Goal: Information Seeking & Learning: Learn about a topic

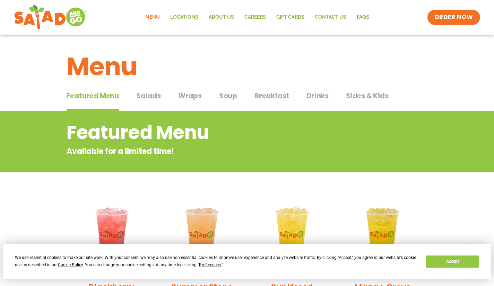
click at [271, 95] on span "Breakfast" at bounding box center [271, 95] width 35 height 10
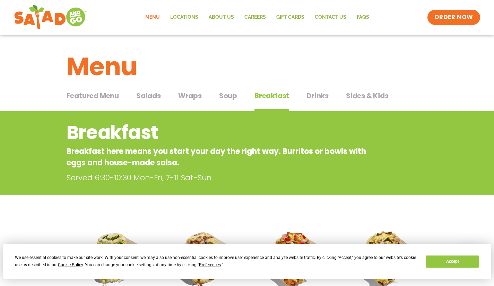
click at [148, 95] on span "Salads" at bounding box center [148, 95] width 25 height 10
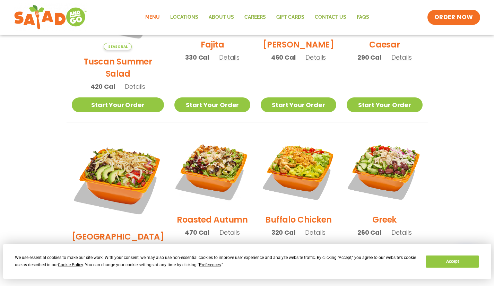
scroll to position [134, 0]
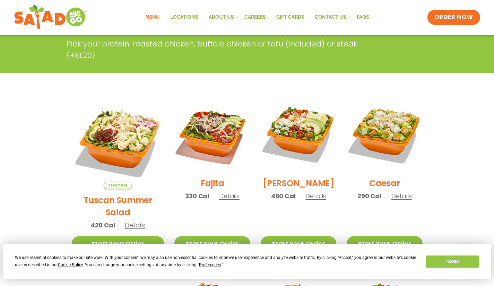
click at [128, 221] on span "Details" at bounding box center [135, 225] width 20 height 9
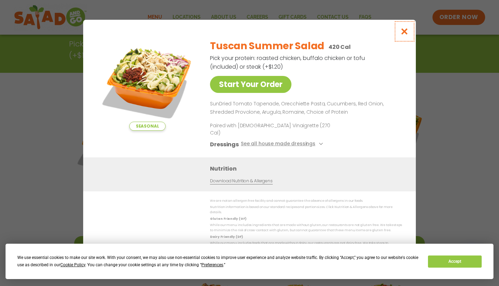
click at [403, 35] on icon "Close modal" at bounding box center [404, 31] width 9 height 7
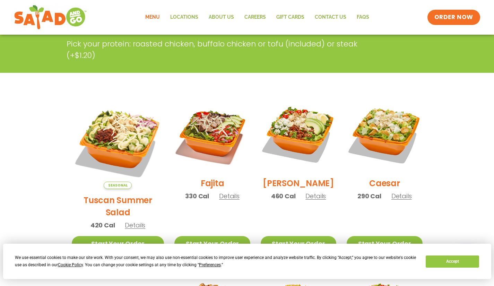
click at [219, 200] on span "Details" at bounding box center [229, 196] width 20 height 9
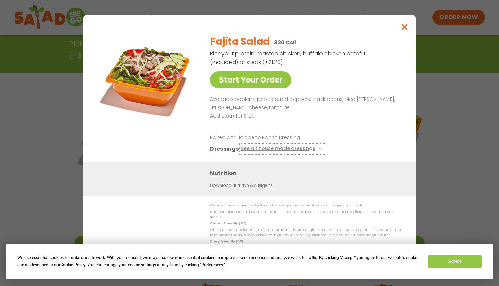
click at [319, 150] on icon at bounding box center [320, 148] width 3 height 3
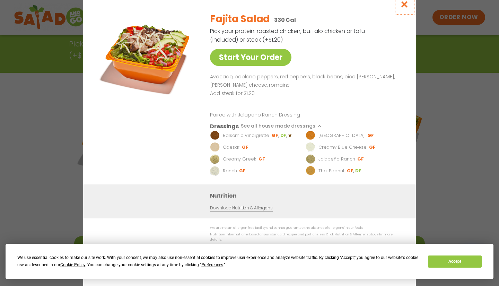
click at [403, 8] on icon "Close modal" at bounding box center [404, 4] width 9 height 7
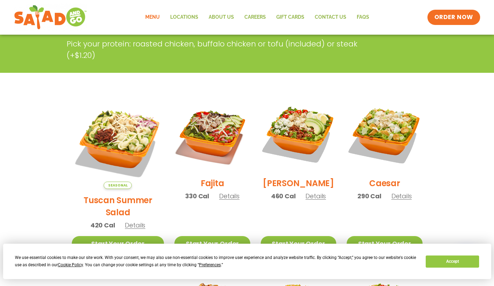
click at [308, 200] on span "Details" at bounding box center [315, 196] width 20 height 9
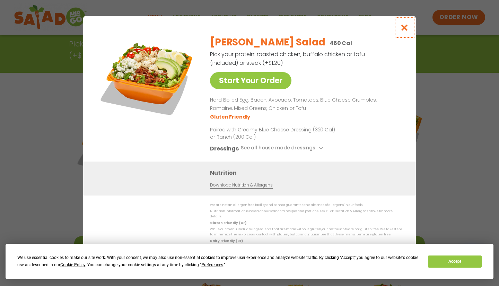
click at [404, 28] on icon "Close modal" at bounding box center [404, 27] width 9 height 7
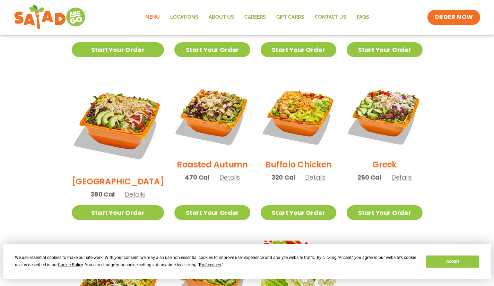
scroll to position [341, 0]
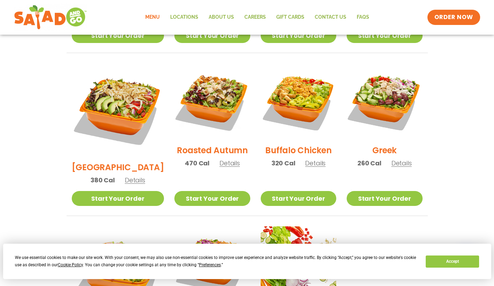
click at [219, 159] on span "Details" at bounding box center [229, 163] width 20 height 9
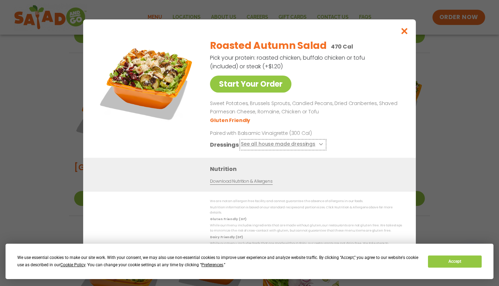
click at [319, 145] on icon at bounding box center [320, 144] width 3 height 3
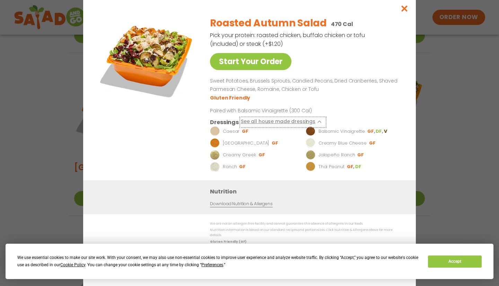
click at [319, 123] on icon at bounding box center [320, 121] width 3 height 3
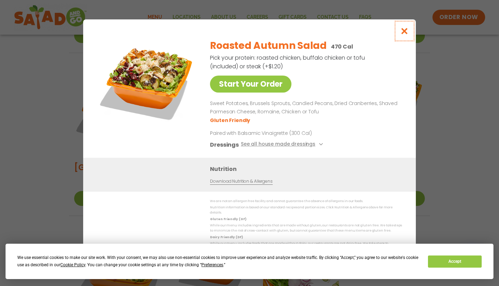
click at [404, 32] on icon "Close modal" at bounding box center [404, 30] width 9 height 7
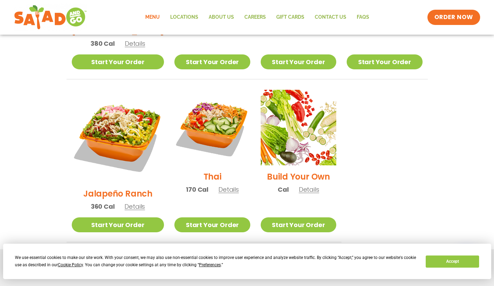
scroll to position [515, 0]
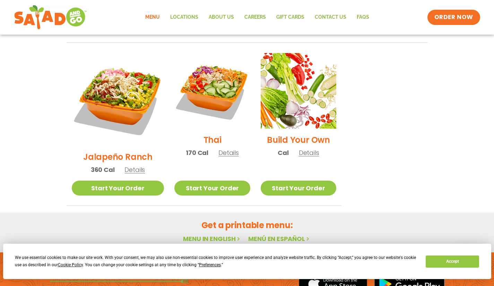
click at [128, 165] on span "Details" at bounding box center [134, 169] width 20 height 9
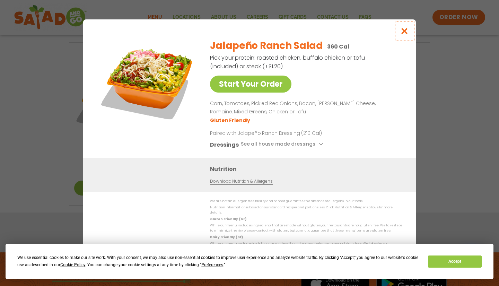
click at [404, 33] on icon "Close modal" at bounding box center [404, 30] width 9 height 7
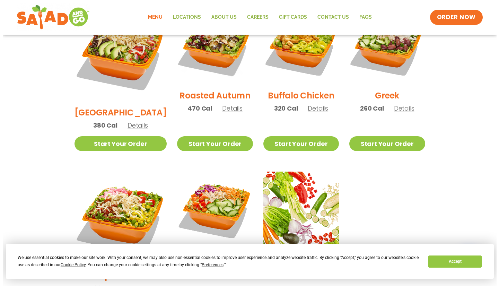
scroll to position [431, 0]
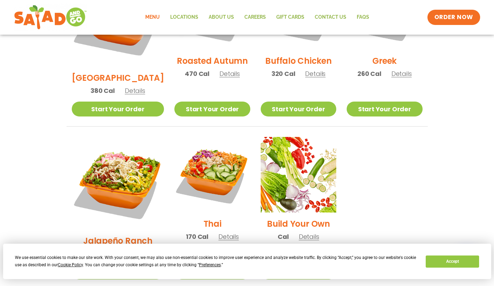
click at [300, 232] on span "Details" at bounding box center [309, 236] width 20 height 9
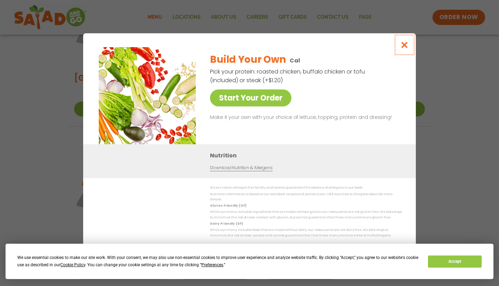
click at [404, 46] on icon "Close modal" at bounding box center [404, 44] width 9 height 7
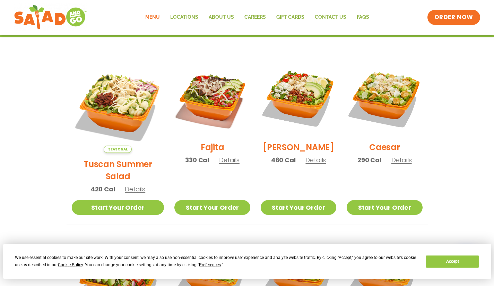
scroll to position [154, 0]
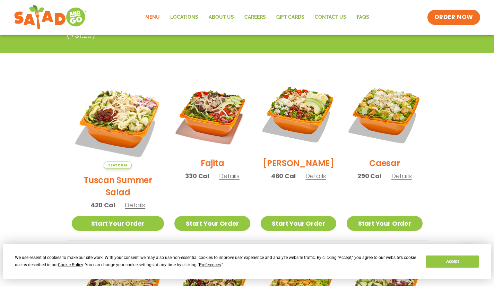
click at [309, 180] on span "Details" at bounding box center [315, 175] width 20 height 9
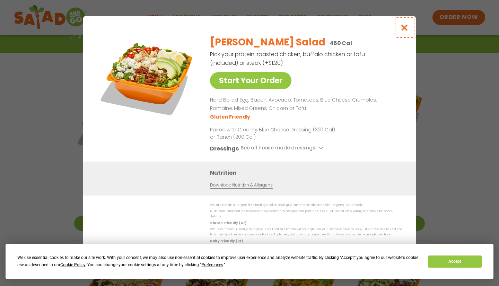
click at [405, 28] on icon "Close modal" at bounding box center [404, 27] width 9 height 7
